Goal: Task Accomplishment & Management: Manage account settings

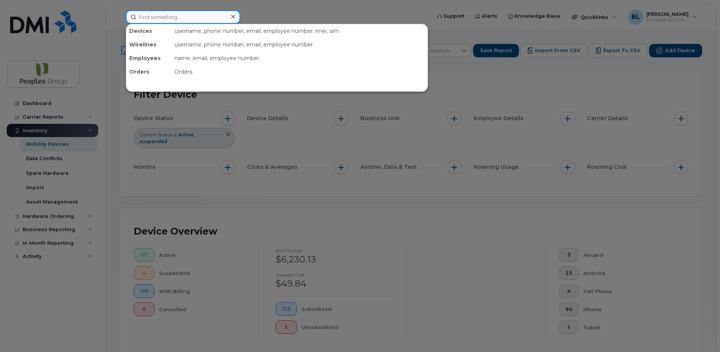
click at [172, 18] on input at bounding box center [183, 17] width 115 height 14
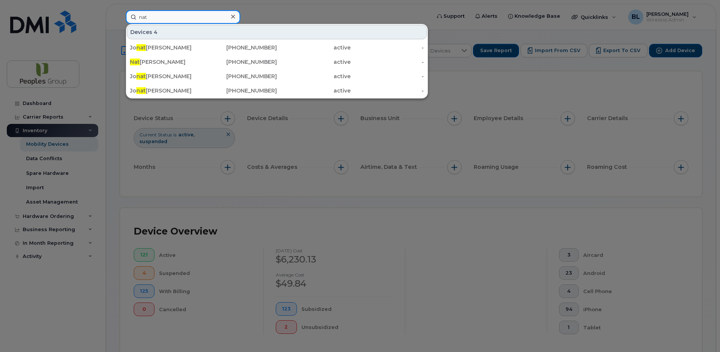
type input "nat"
click at [294, 8] on div at bounding box center [360, 176] width 720 height 352
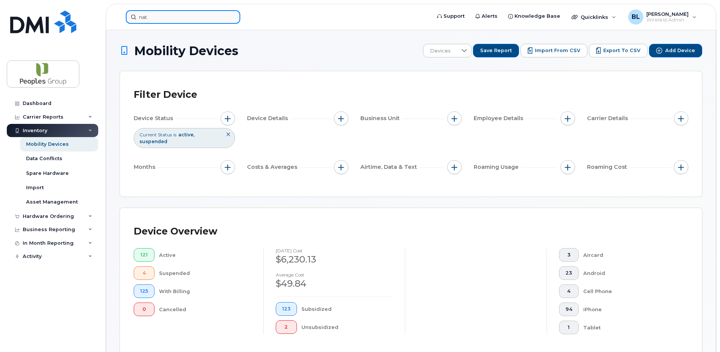
click at [194, 16] on input "nat" at bounding box center [183, 17] width 115 height 14
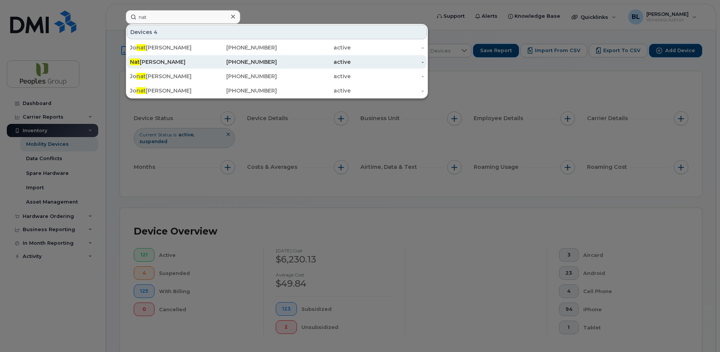
click at [170, 63] on div "[PERSON_NAME]" at bounding box center [167, 62] width 74 height 8
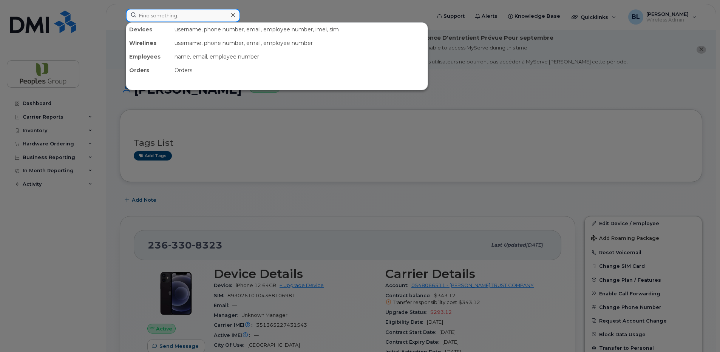
click at [150, 12] on input at bounding box center [183, 16] width 115 height 14
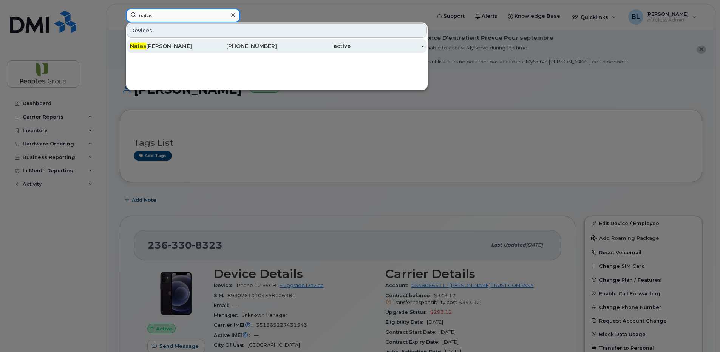
type input "natas"
click at [186, 48] on div "Natas ha Farrell" at bounding box center [167, 46] width 74 height 8
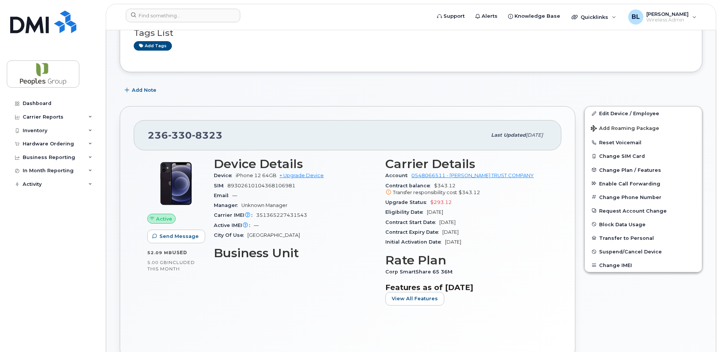
scroll to position [113, 0]
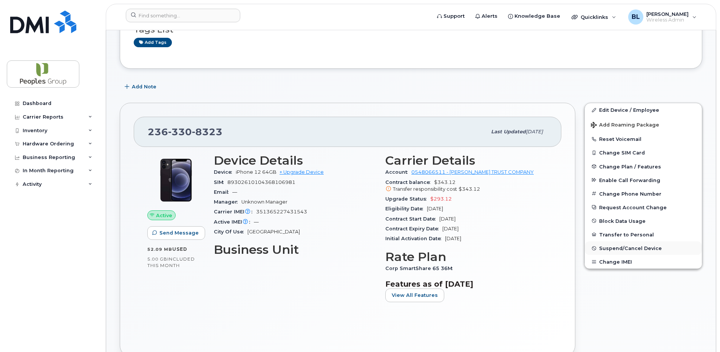
click at [634, 244] on button "Suspend/Cancel Device" at bounding box center [643, 248] width 117 height 14
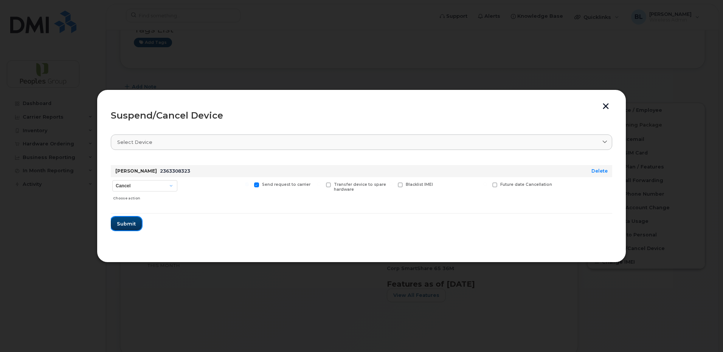
click at [131, 224] on span "Submit" at bounding box center [126, 223] width 19 height 7
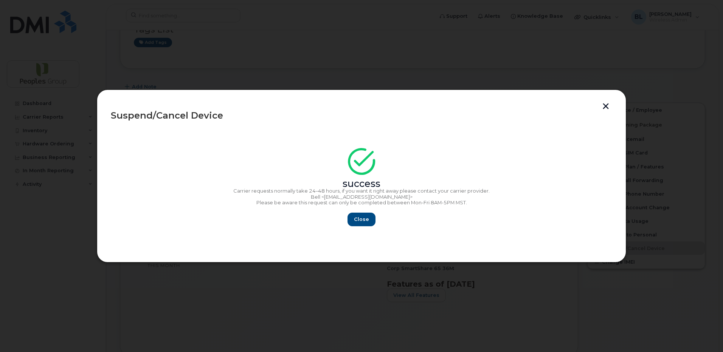
click at [603, 106] on button "button" at bounding box center [605, 107] width 11 height 8
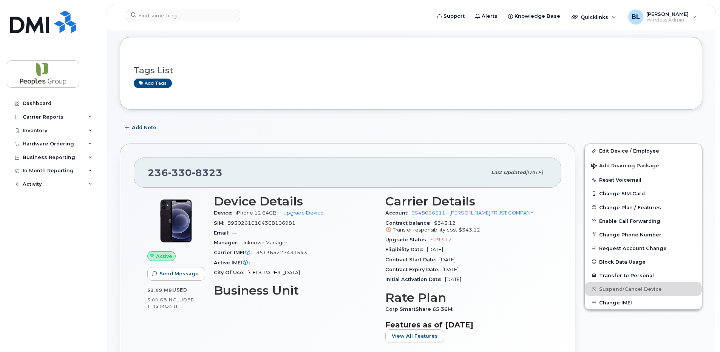
scroll to position [76, 0]
